Goal: Information Seeking & Learning: Compare options

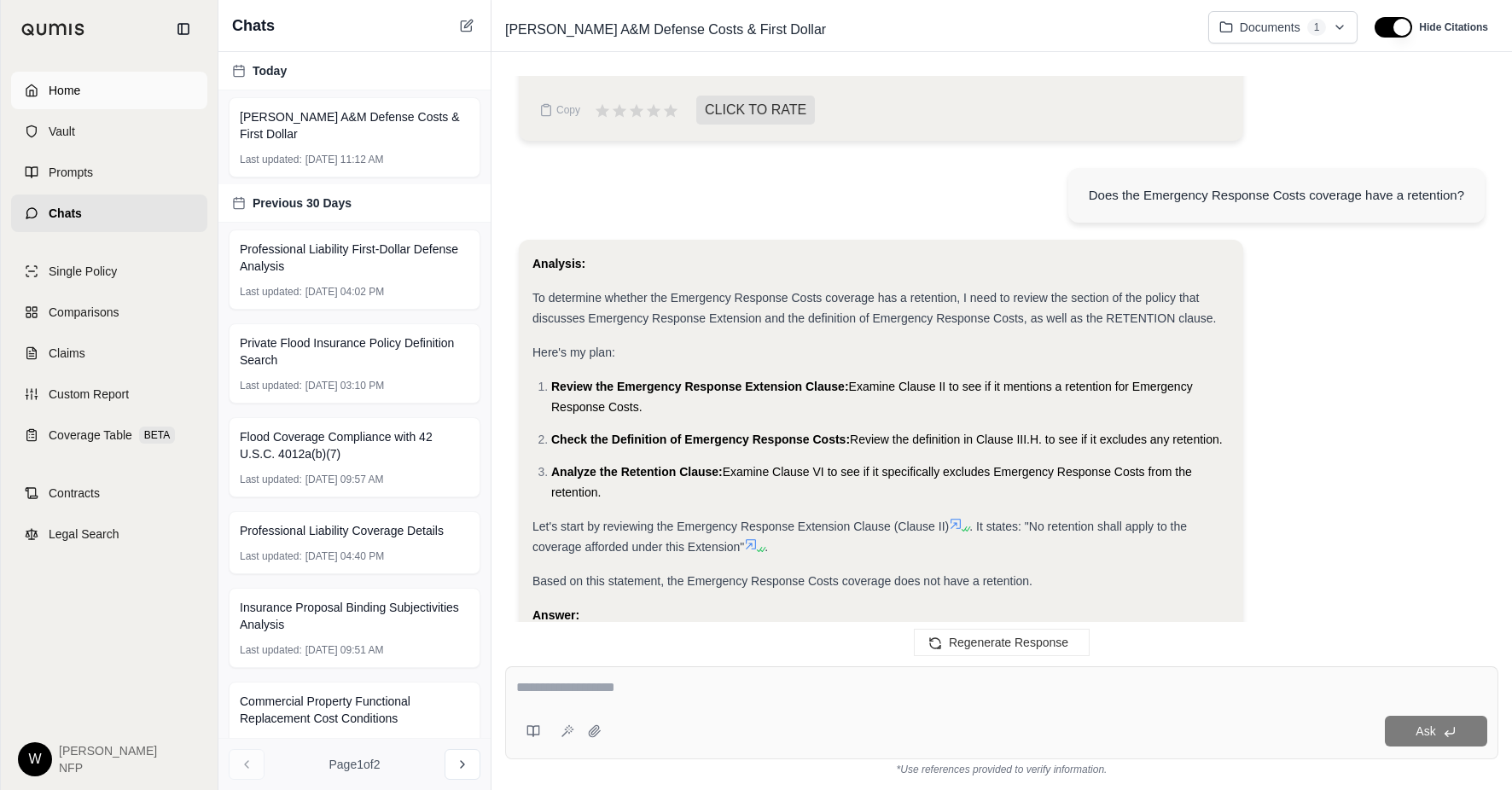
scroll to position [3527, 0]
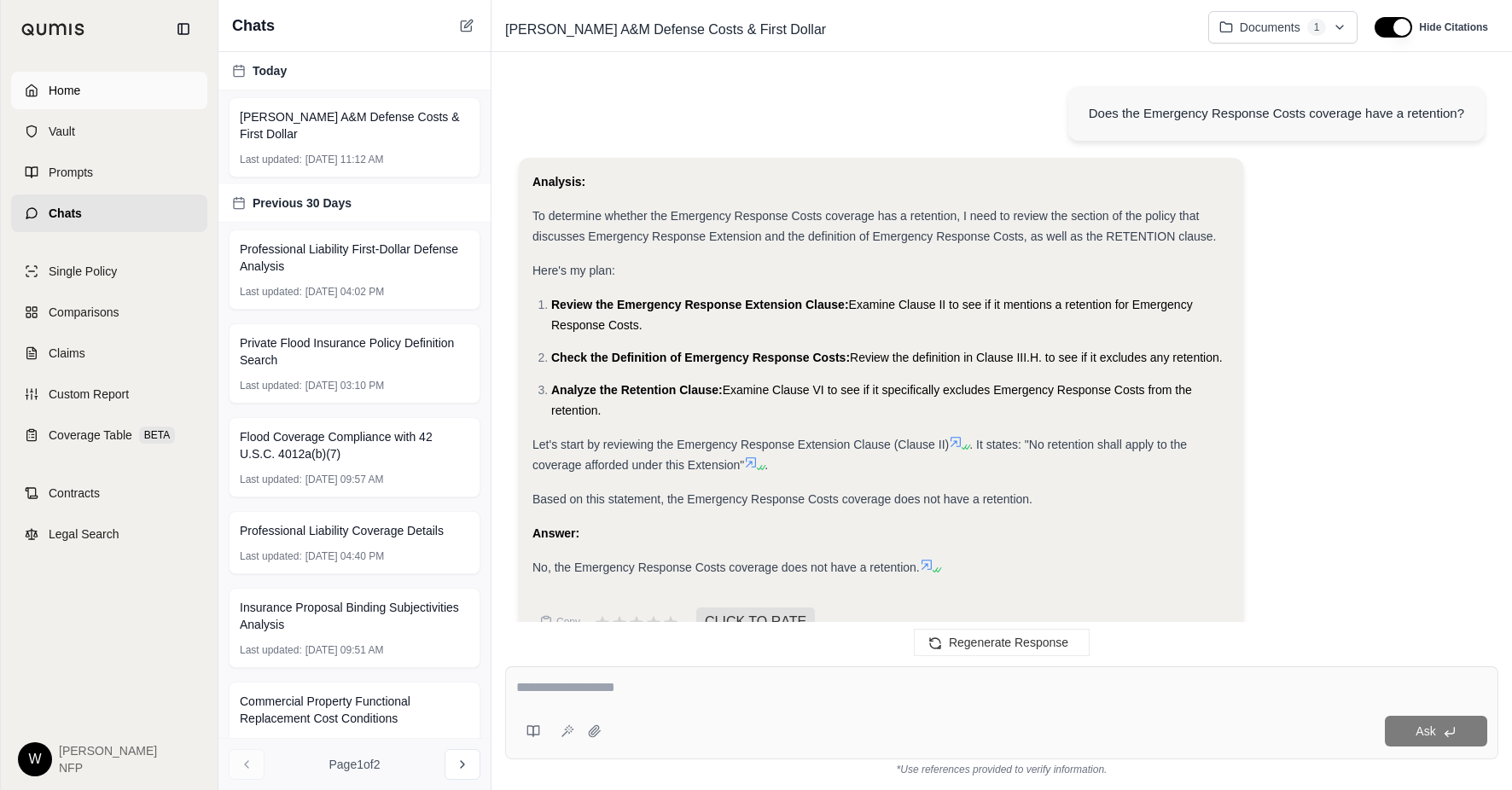
click at [46, 96] on link "Home" at bounding box center [109, 90] width 196 height 38
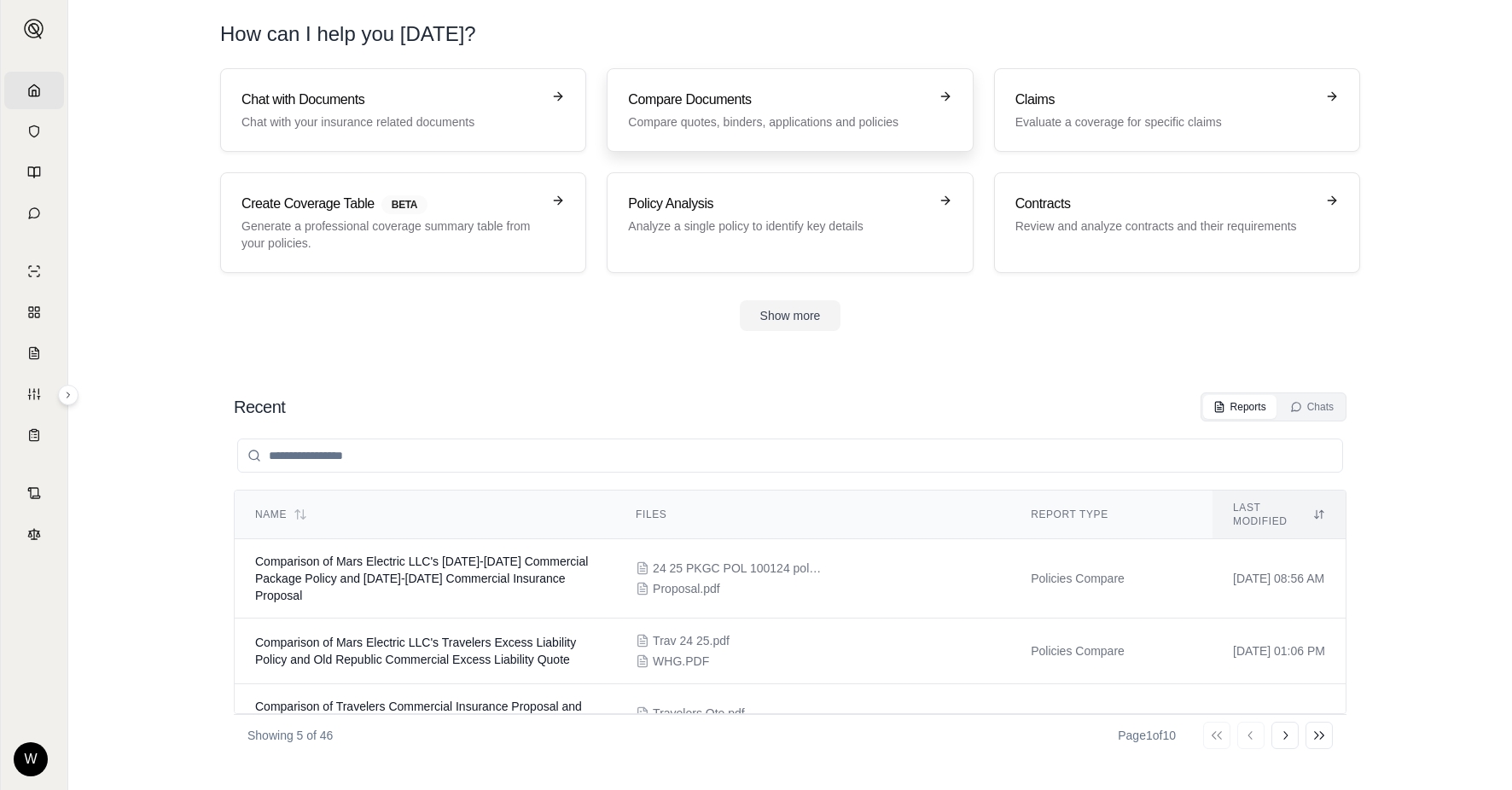
click at [722, 129] on p "Compare quotes, binders, applications and policies" at bounding box center [777, 122] width 300 height 17
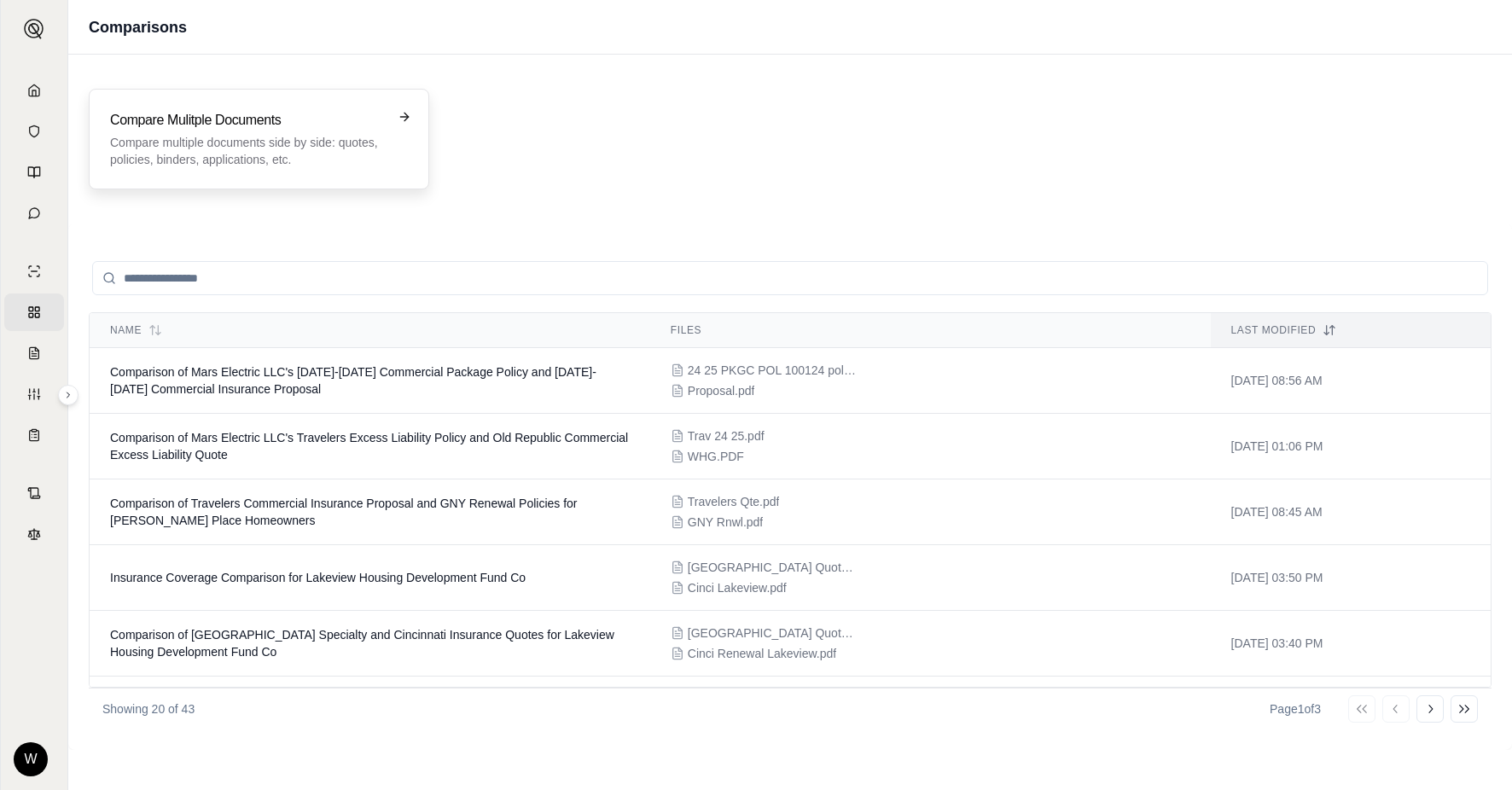
click at [283, 172] on div "Compare Mulitple Documents Compare multiple documents side by side: quotes, pol…" at bounding box center [258, 139] width 341 height 101
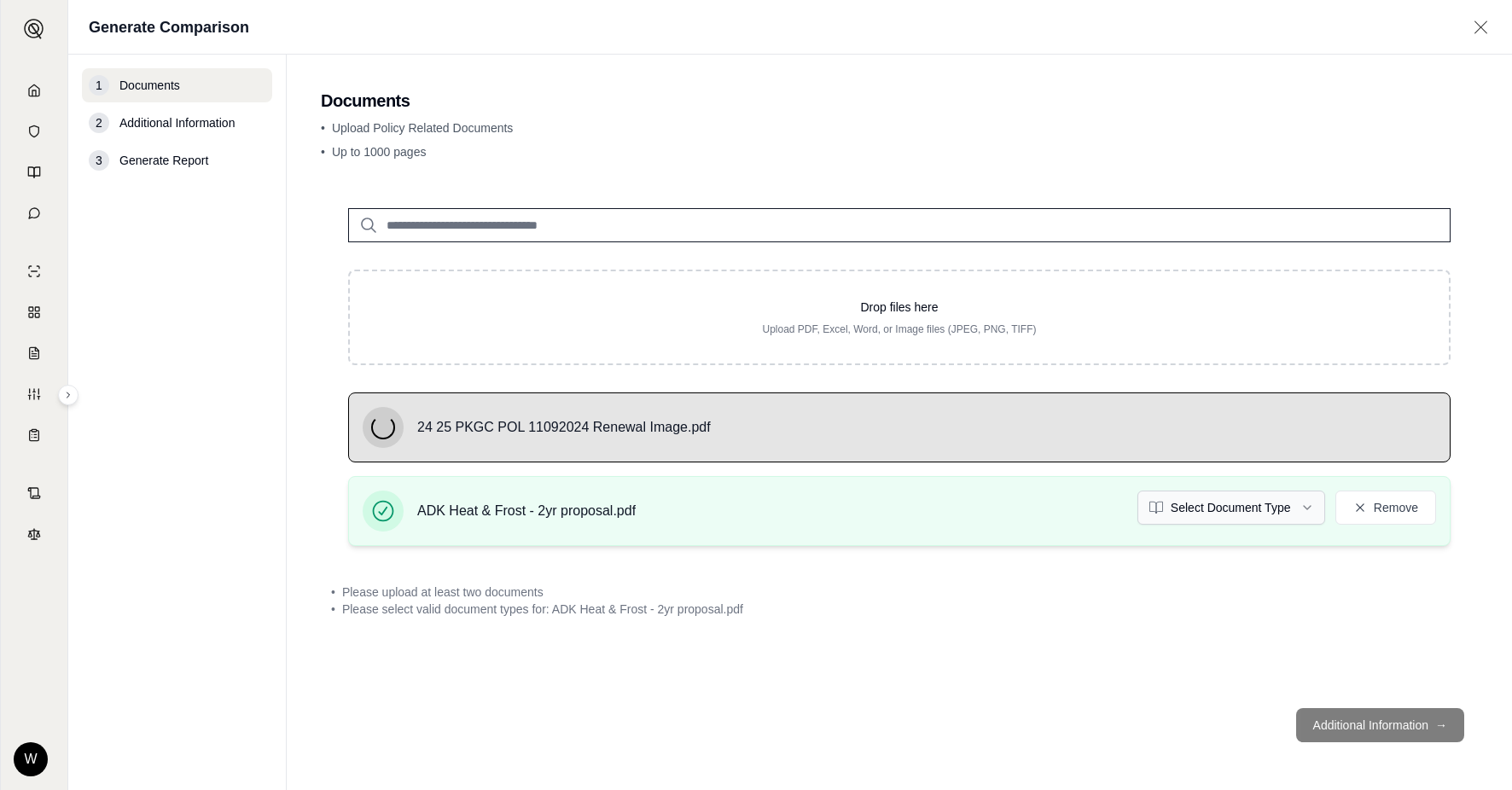
click at [1192, 505] on html "Home Vault Prompts Chats Single Policy Comparisons Claims Custom Report Coverag…" at bounding box center [756, 395] width 1512 height 790
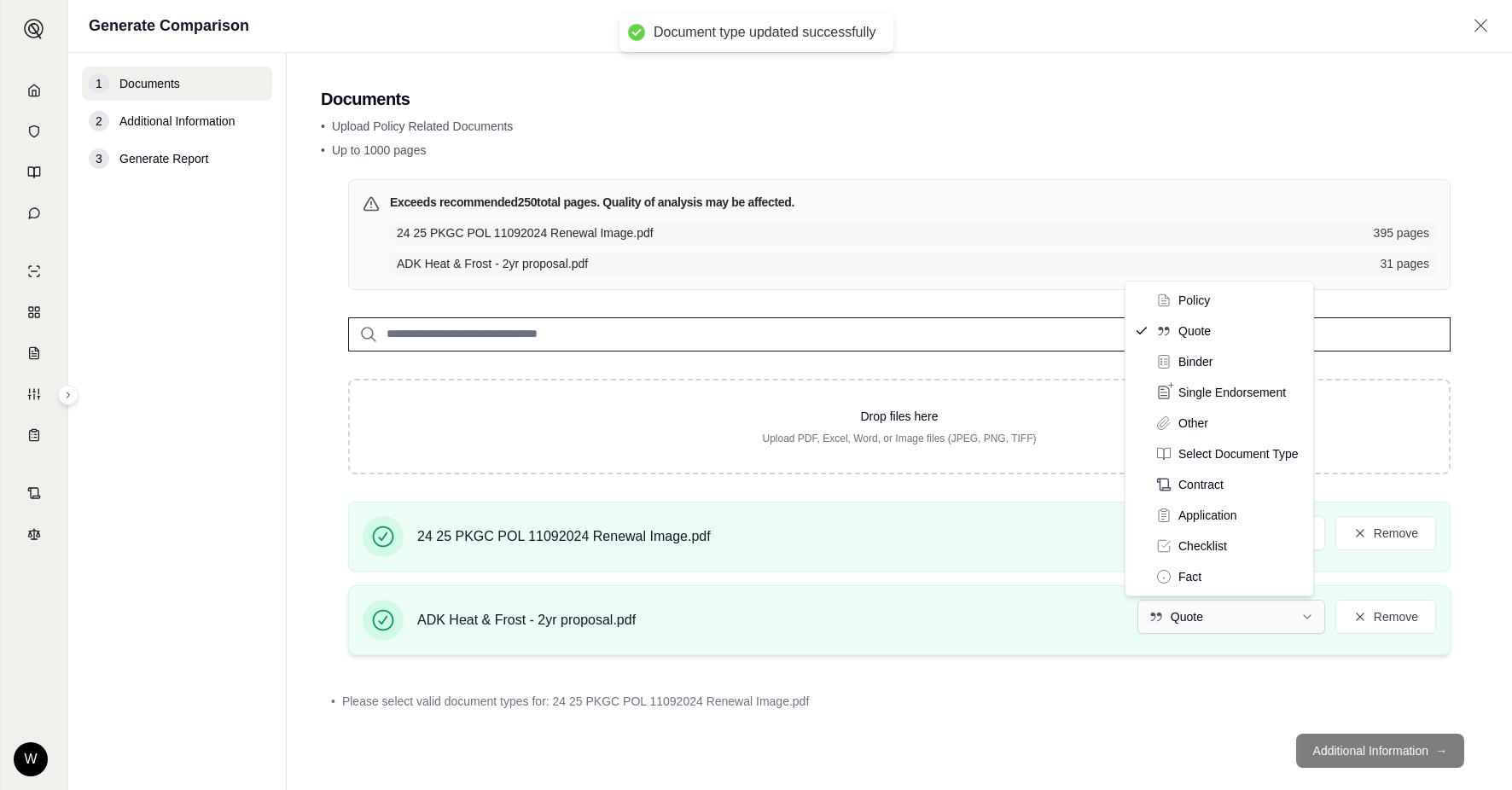
click at [1200, 625] on html "Document type updated successfully Home Vault Prompts Chats Single Policy Compa…" at bounding box center [756, 395] width 1512 height 790
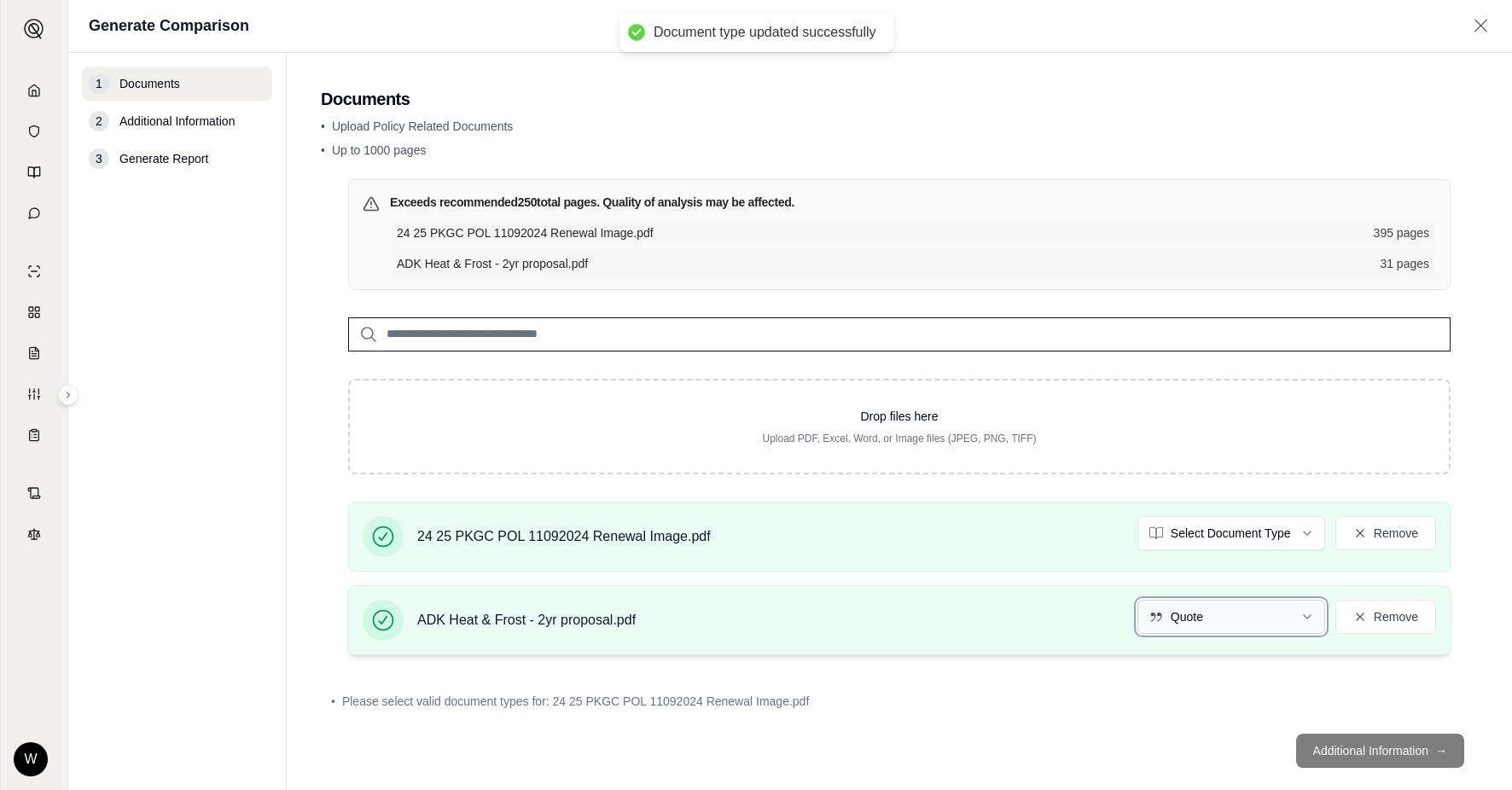
click at [1200, 625] on html "Document type updated successfully Home Vault Prompts Chats Single Policy Compa…" at bounding box center [756, 395] width 1512 height 790
click at [1201, 513] on div "24 25 PKGC POL 11092024 Renewal Image.pdf Select Document Type Remove" at bounding box center [900, 537] width 1102 height 70
click at [1205, 529] on html "Document type updated successfully Home Vault Prompts Chats Single Policy Compa…" at bounding box center [756, 395] width 1512 height 790
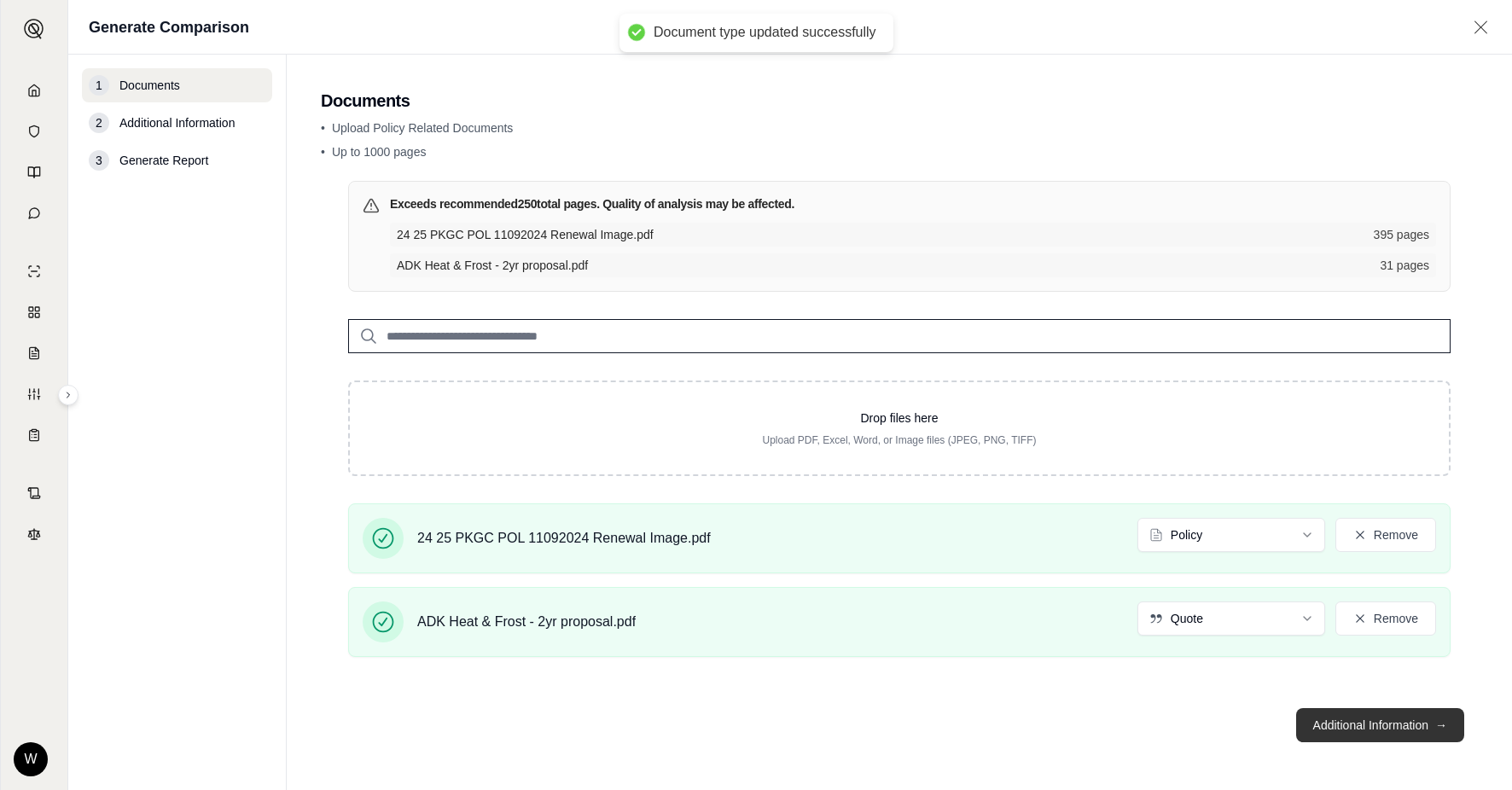
click at [1332, 722] on button "Additional Information →" at bounding box center [1380, 725] width 168 height 34
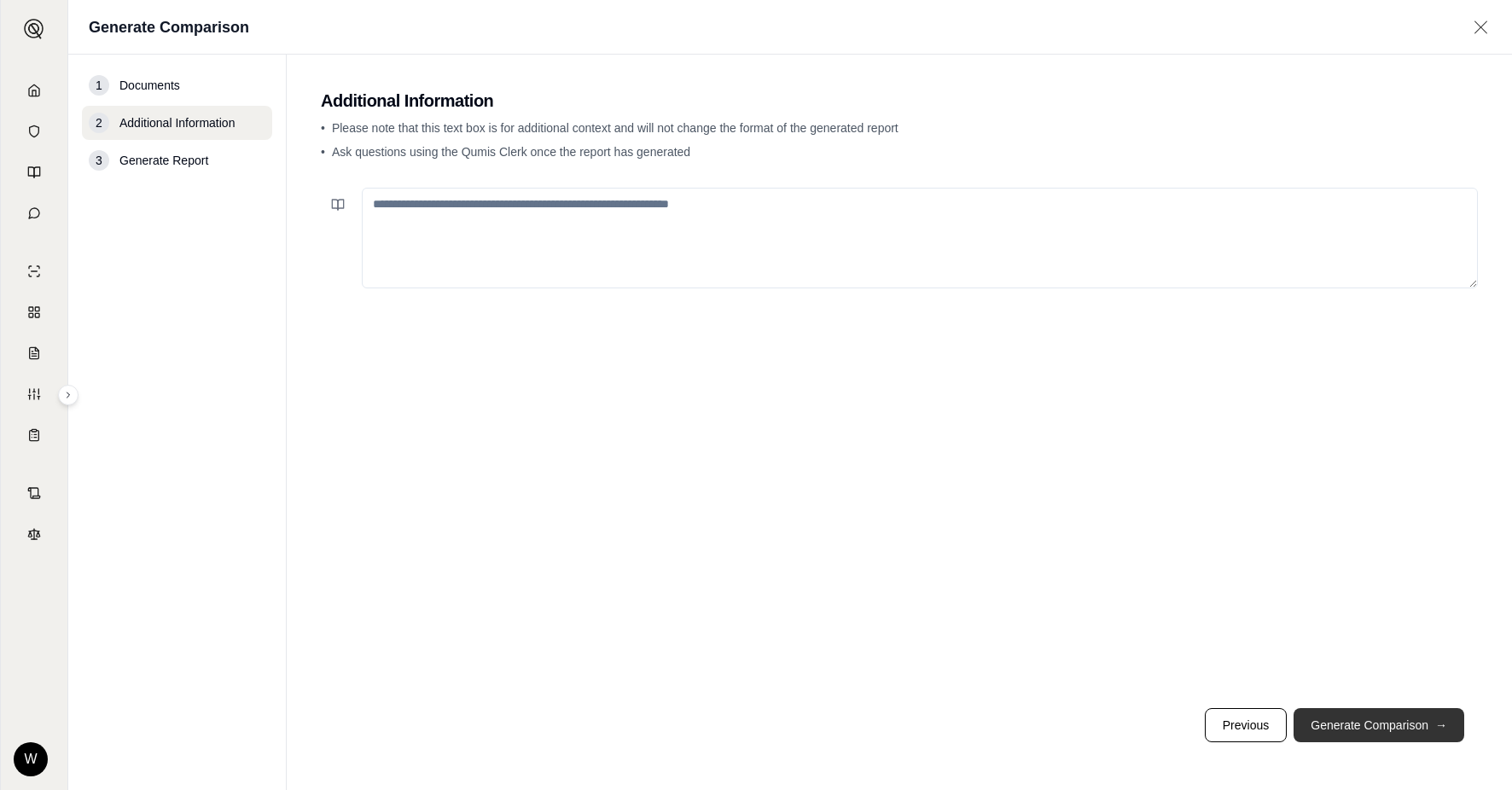
click at [1398, 718] on button "Generate Comparison →" at bounding box center [1379, 725] width 171 height 34
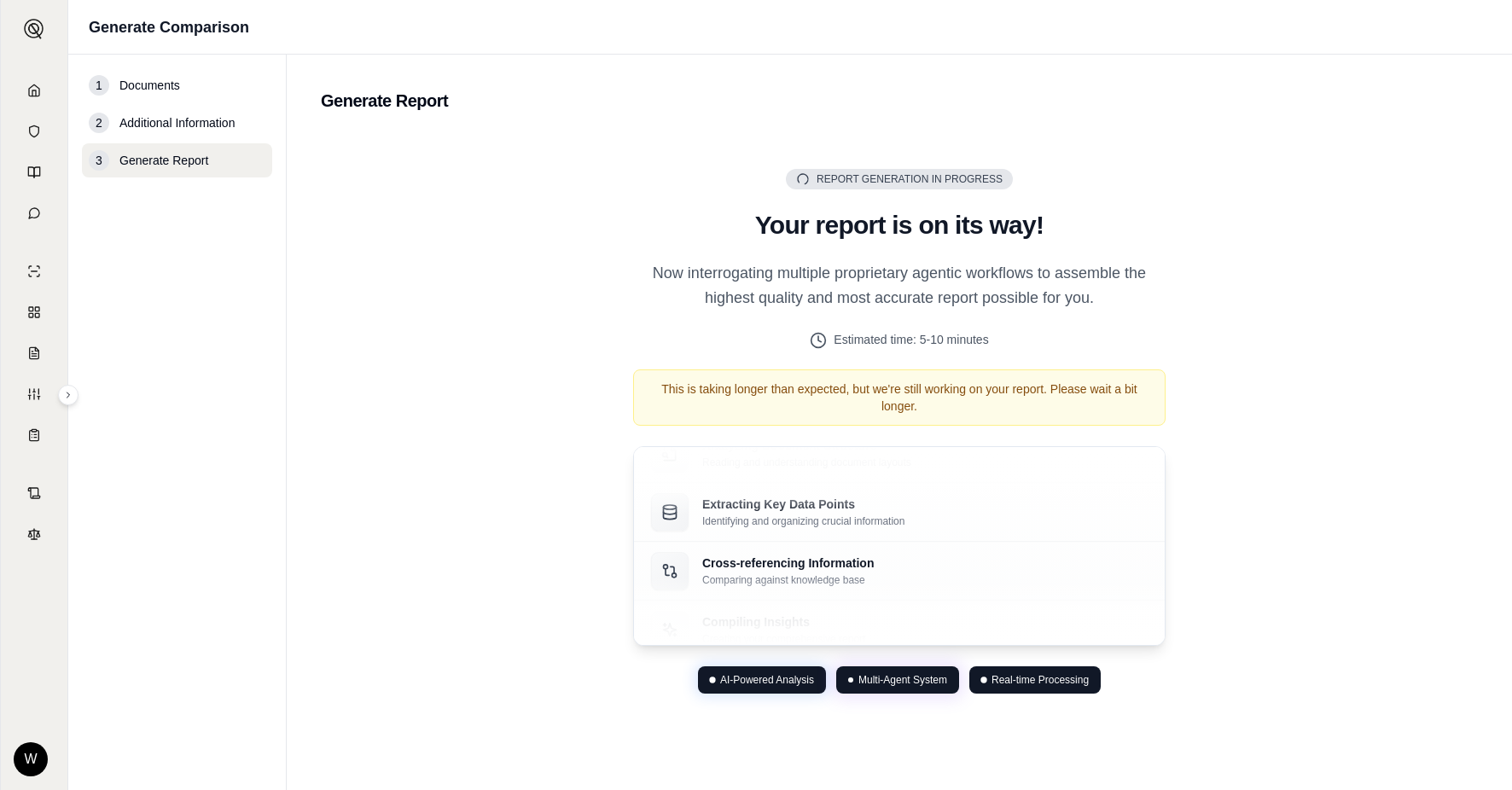
click at [1376, 761] on main "Generate Report Report Generation in Progress Generating Report Your report is …" at bounding box center [899, 422] width 1226 height 736
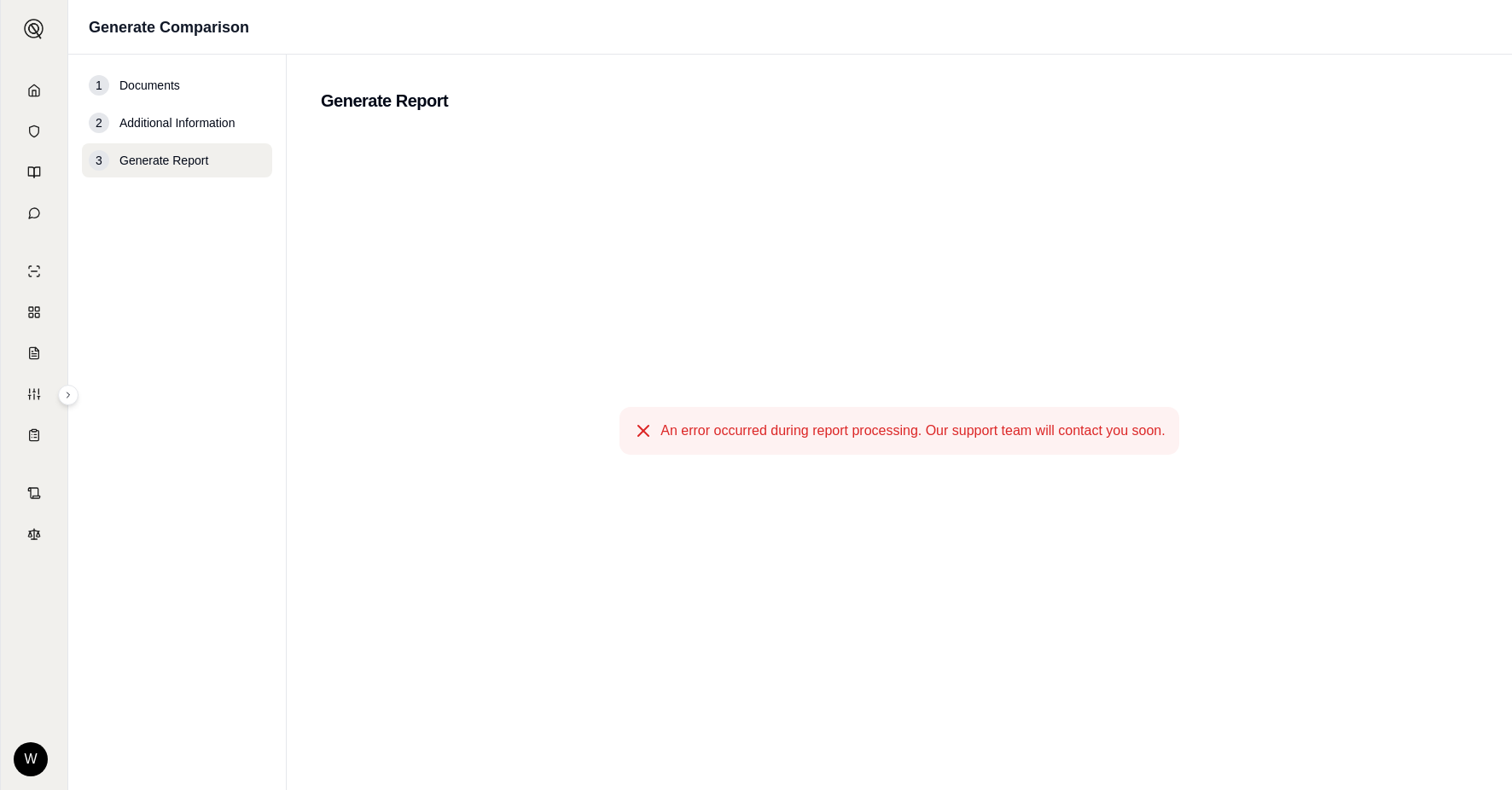
click at [949, 426] on span "An error occurred during report processing. Our support team will contact you s…" at bounding box center [913, 431] width 505 height 20
